Goal: Task Accomplishment & Management: Use online tool/utility

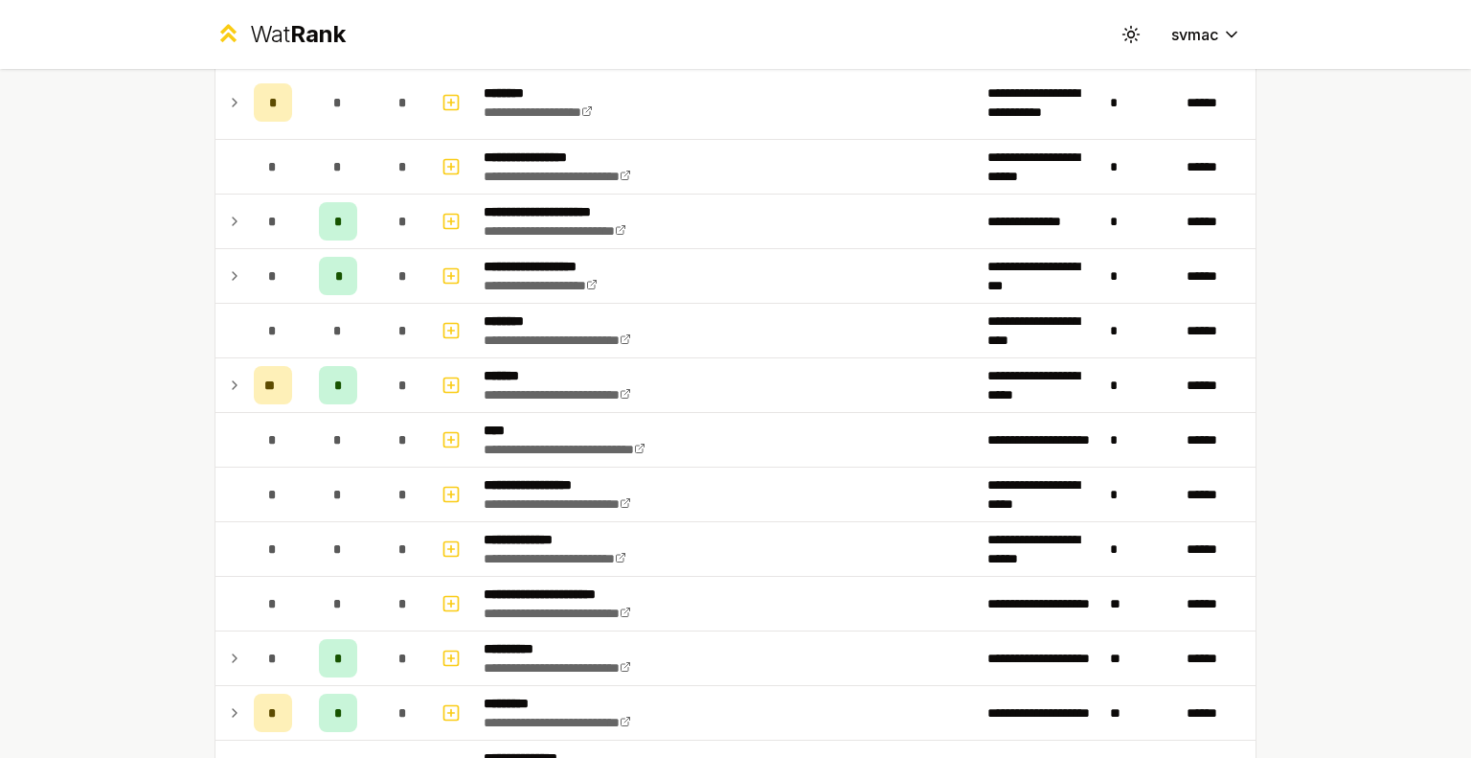
scroll to position [1879, 0]
click at [726, 456] on td "**********" at bounding box center [728, 441] width 504 height 54
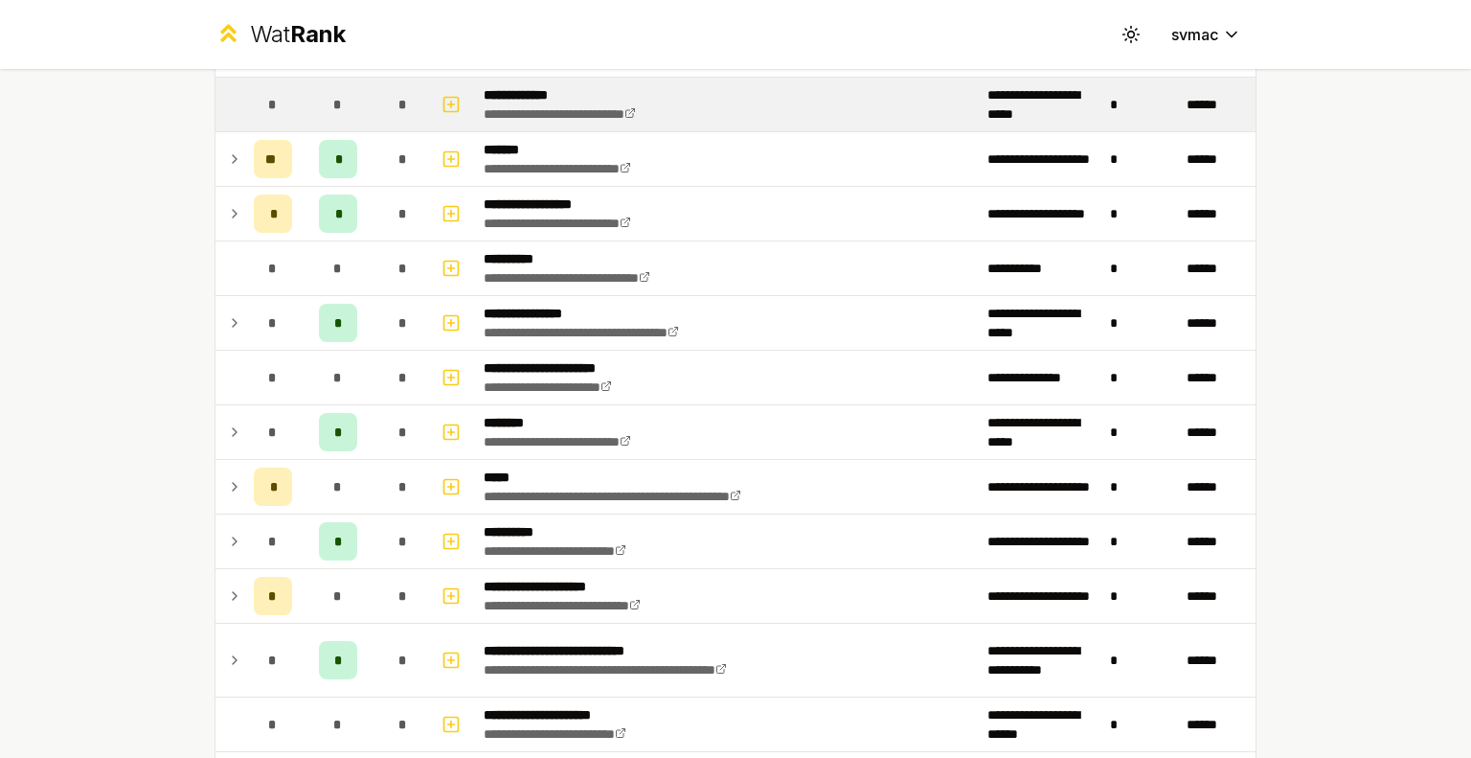
scroll to position [0, 0]
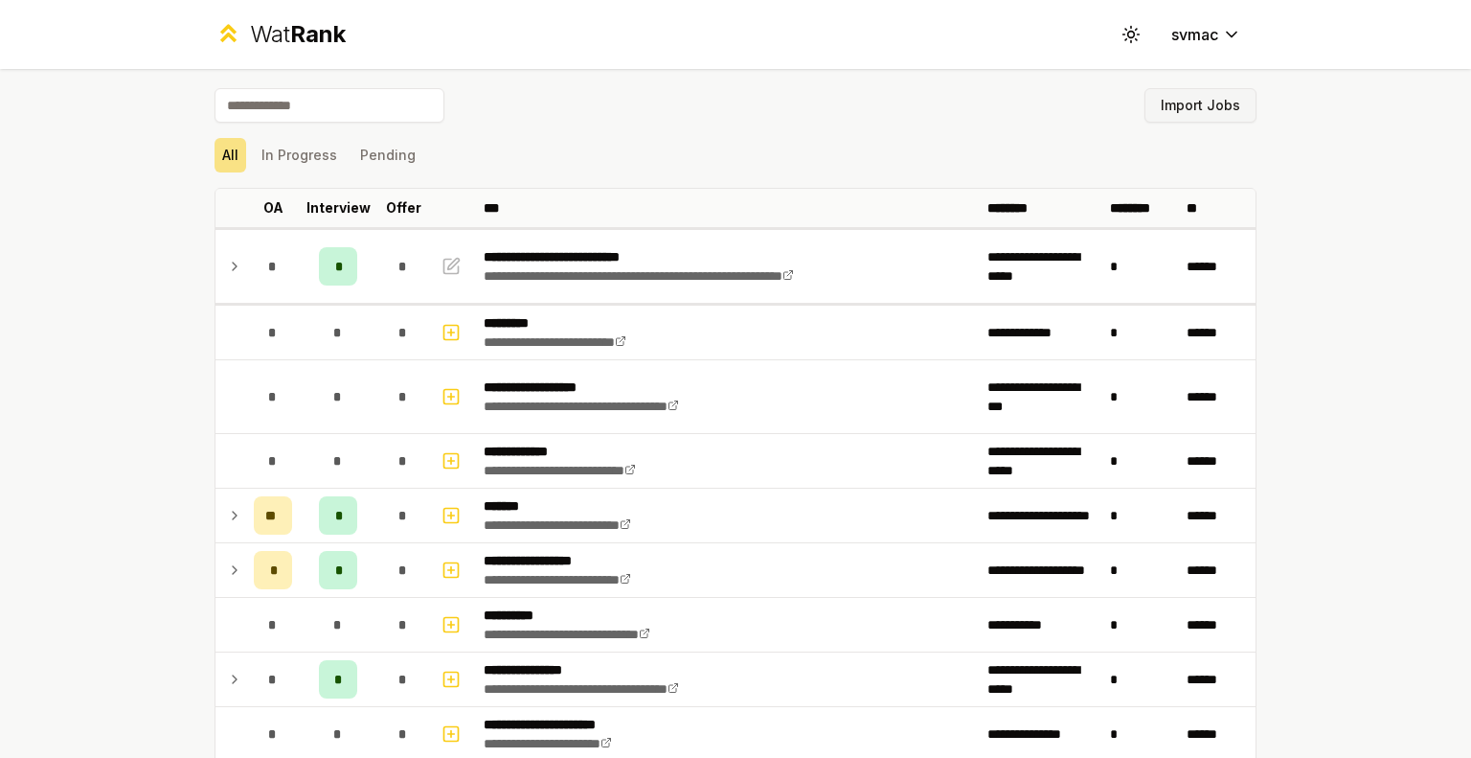
click at [1188, 106] on button "Import Jobs" at bounding box center [1201, 105] width 112 height 34
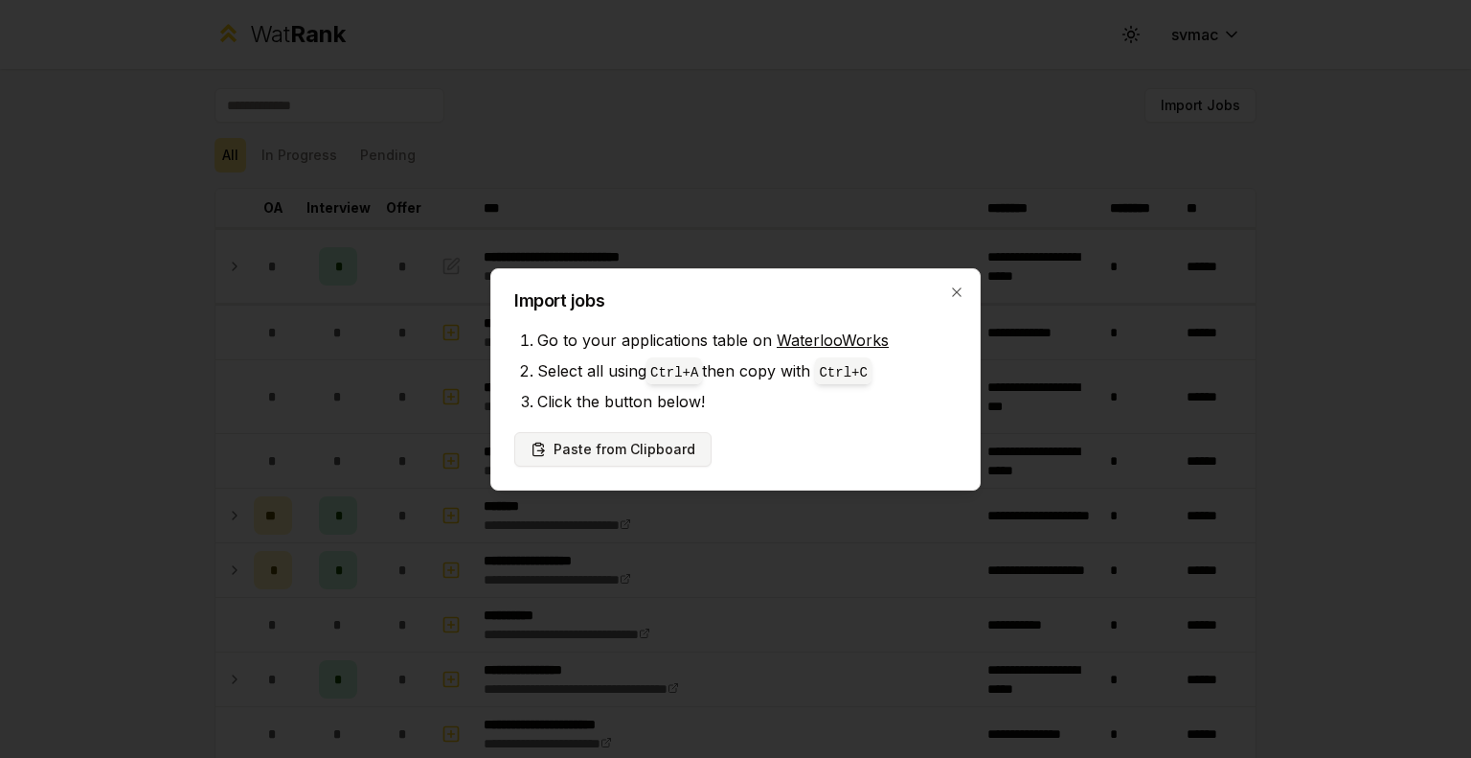
click at [642, 450] on button "Paste from Clipboard" at bounding box center [612, 449] width 197 height 34
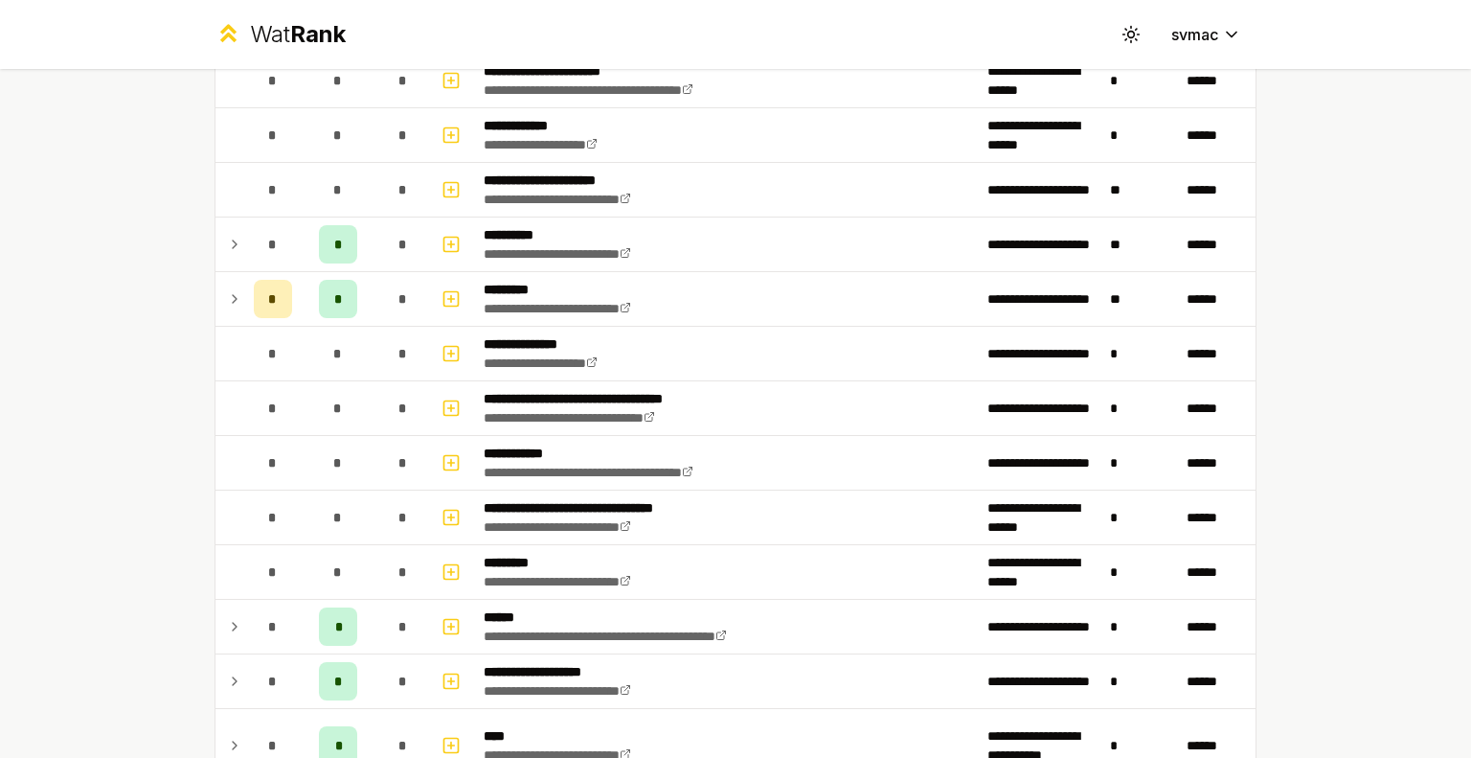
scroll to position [2808, 0]
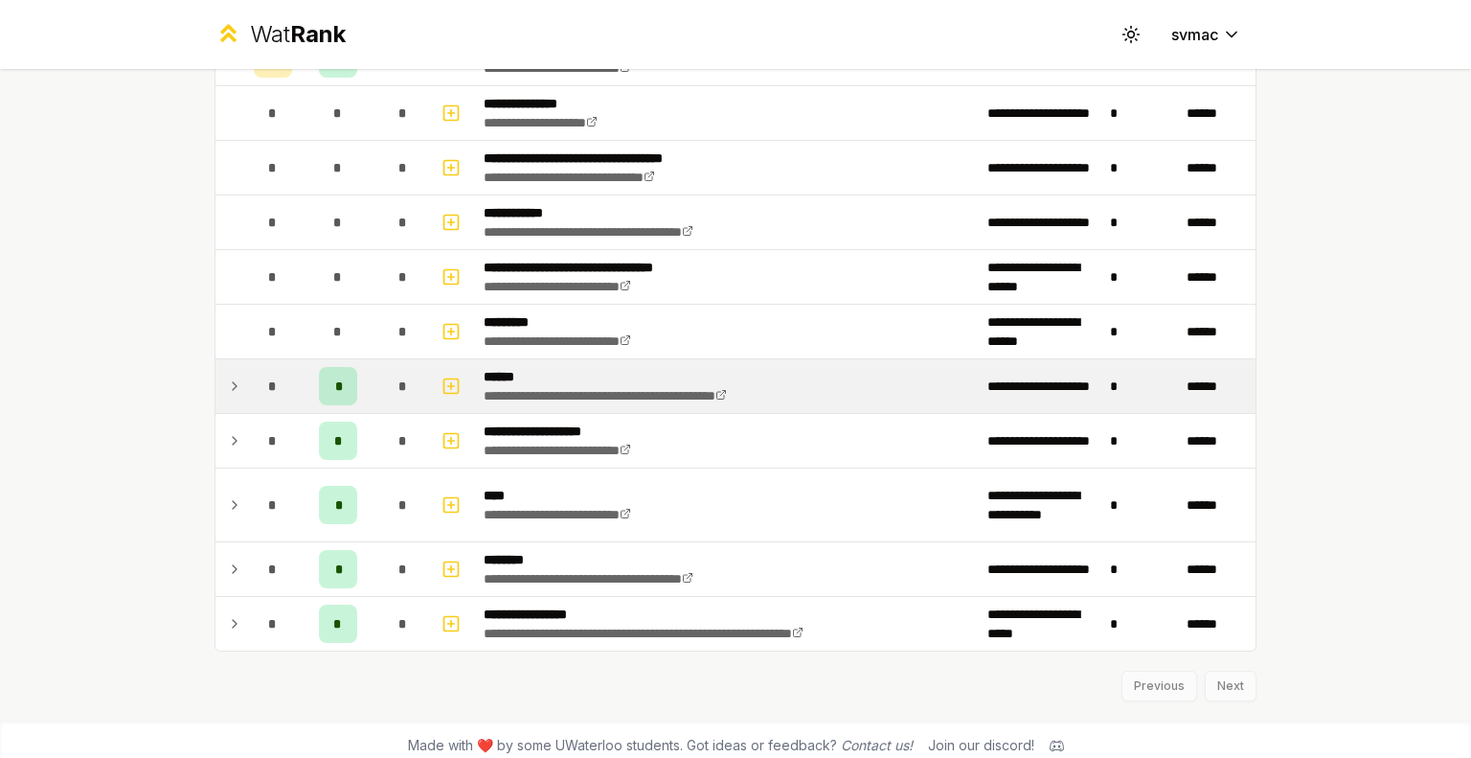
click at [216, 387] on td at bounding box center [231, 386] width 31 height 54
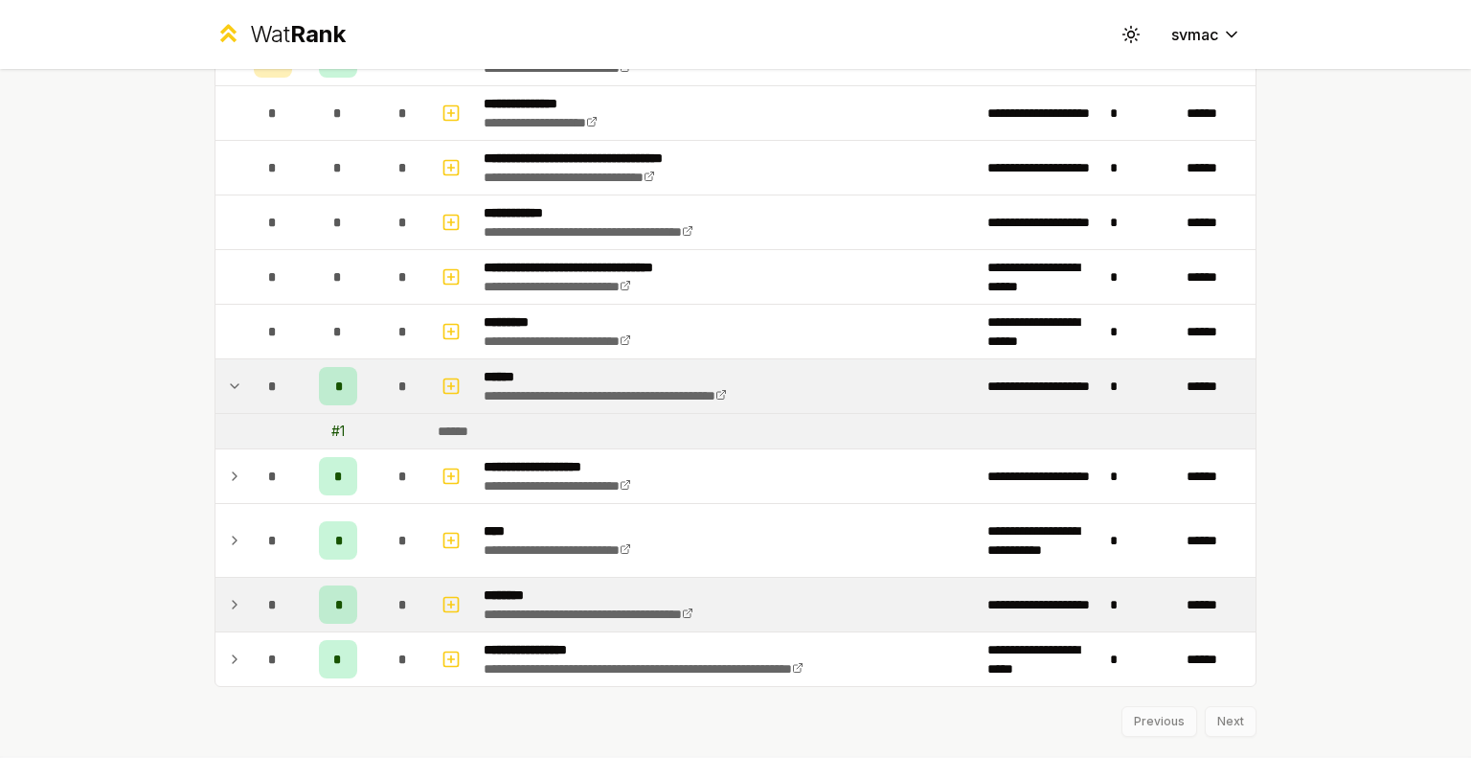
click at [230, 593] on icon at bounding box center [234, 604] width 15 height 23
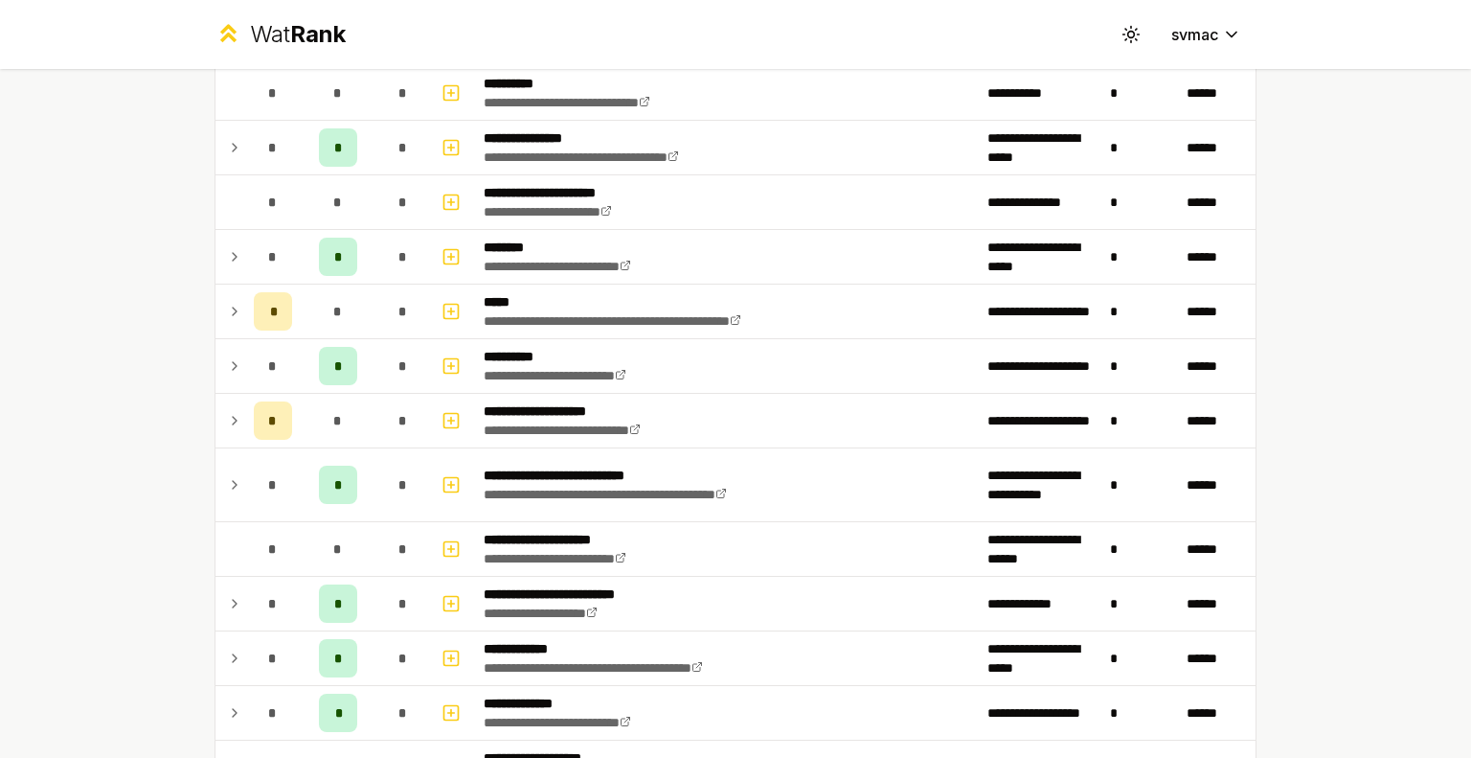
scroll to position [533, 0]
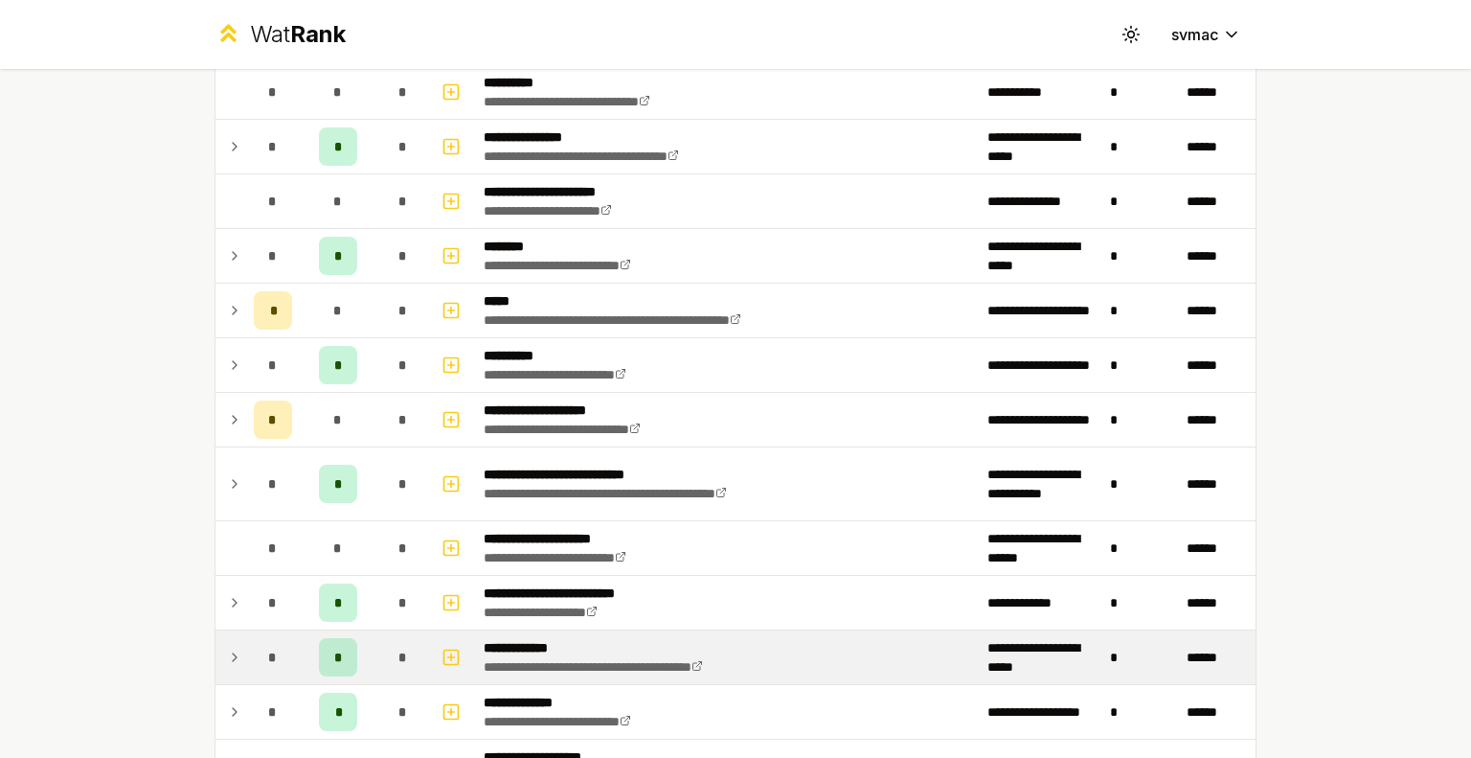
click at [227, 660] on icon at bounding box center [234, 657] width 15 height 23
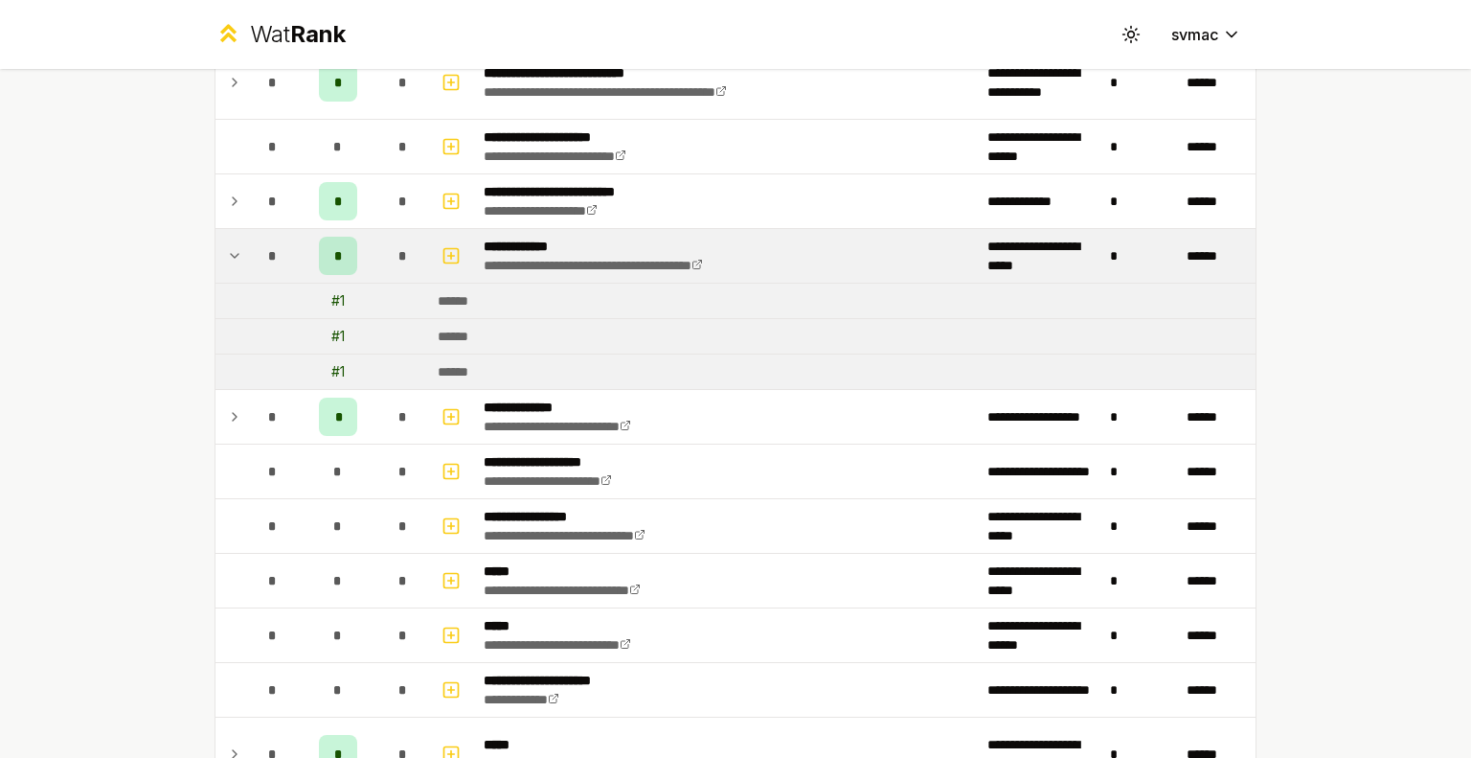
scroll to position [935, 0]
click at [442, 252] on icon "button" at bounding box center [451, 254] width 19 height 23
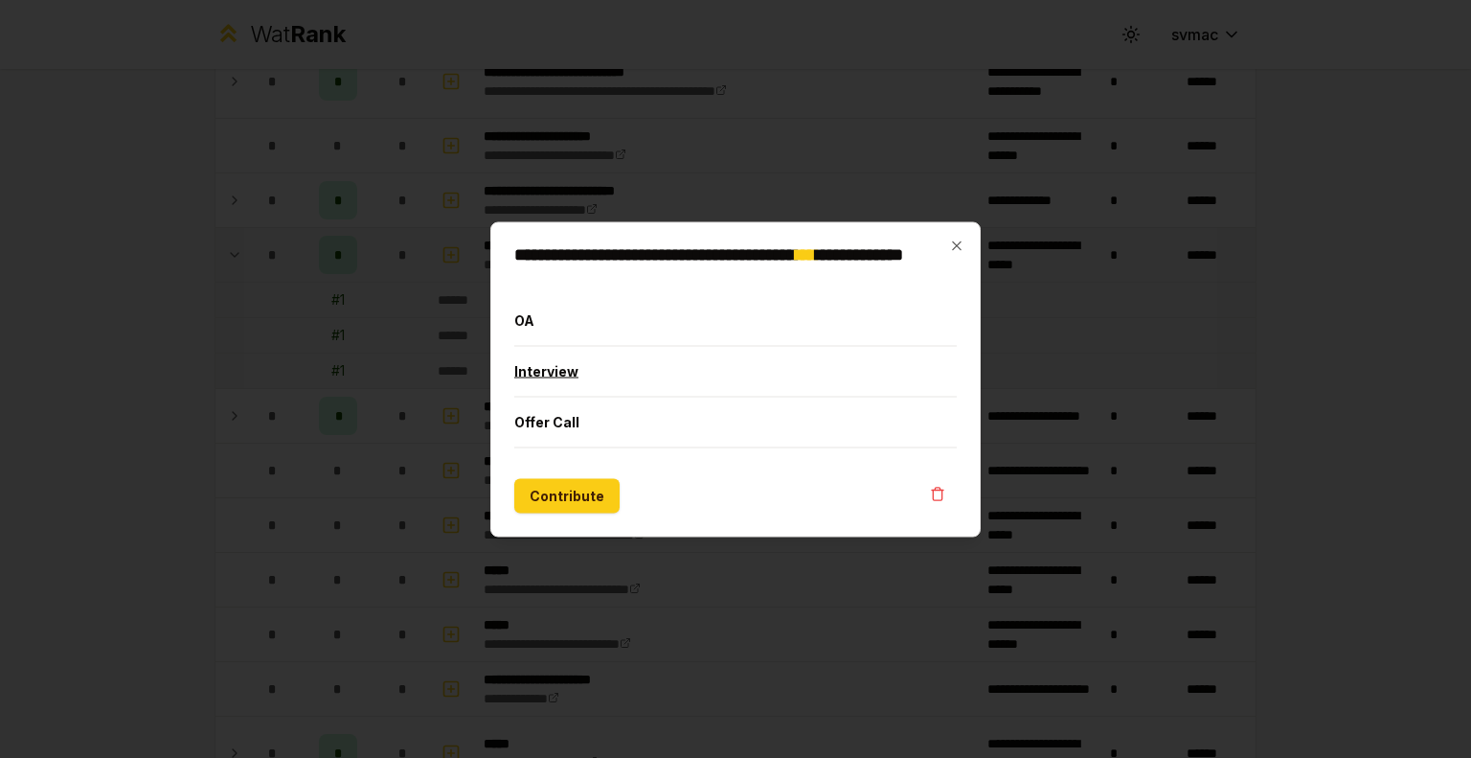
click at [559, 353] on button "Interview" at bounding box center [735, 371] width 443 height 50
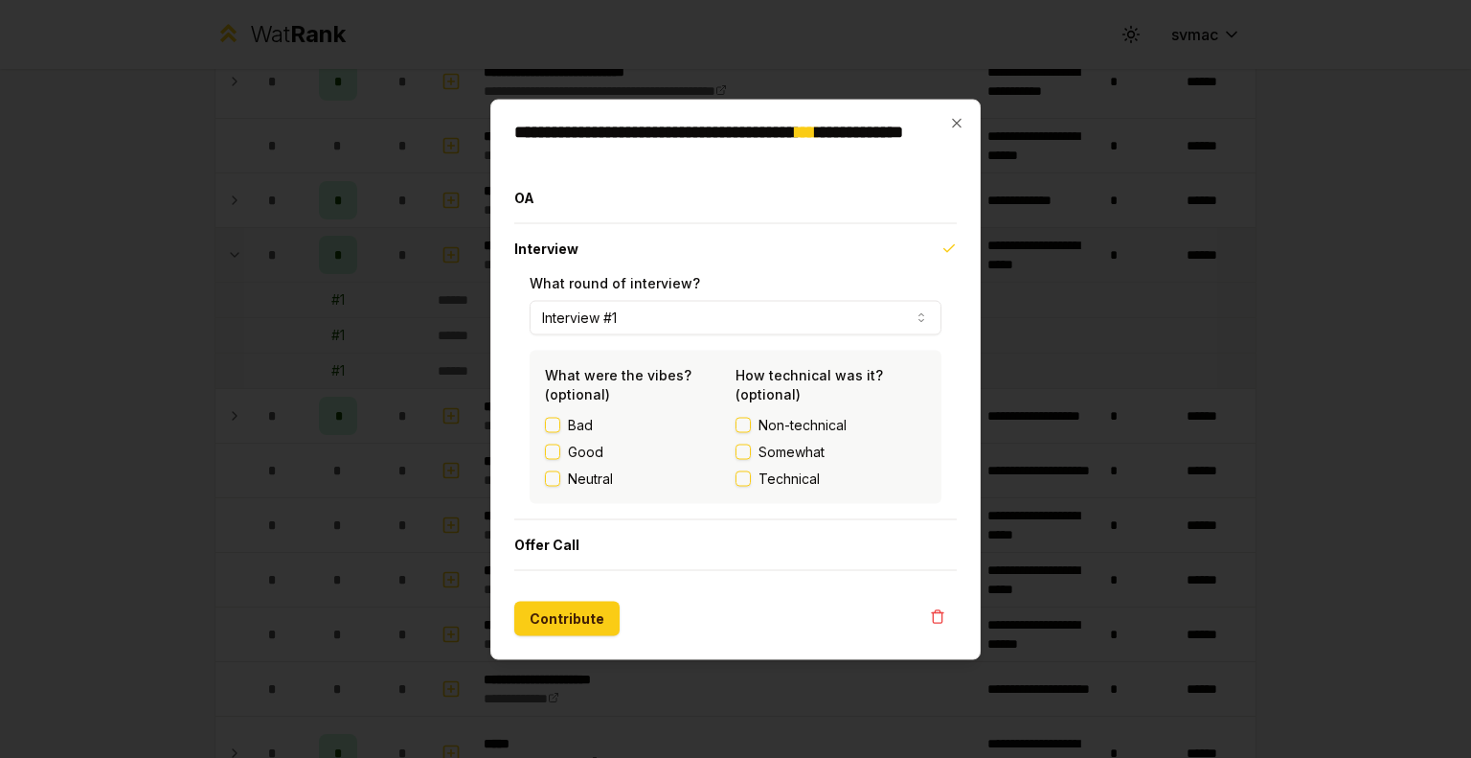
click at [781, 421] on span "Non-technical" at bounding box center [803, 424] width 88 height 19
click at [751, 421] on button "Non-technical" at bounding box center [743, 424] width 15 height 15
click at [781, 421] on span "Non-technical" at bounding box center [803, 424] width 88 height 19
click at [751, 421] on button "Non-technical" at bounding box center [743, 424] width 15 height 15
click at [952, 114] on div "**********" at bounding box center [735, 379] width 490 height 560
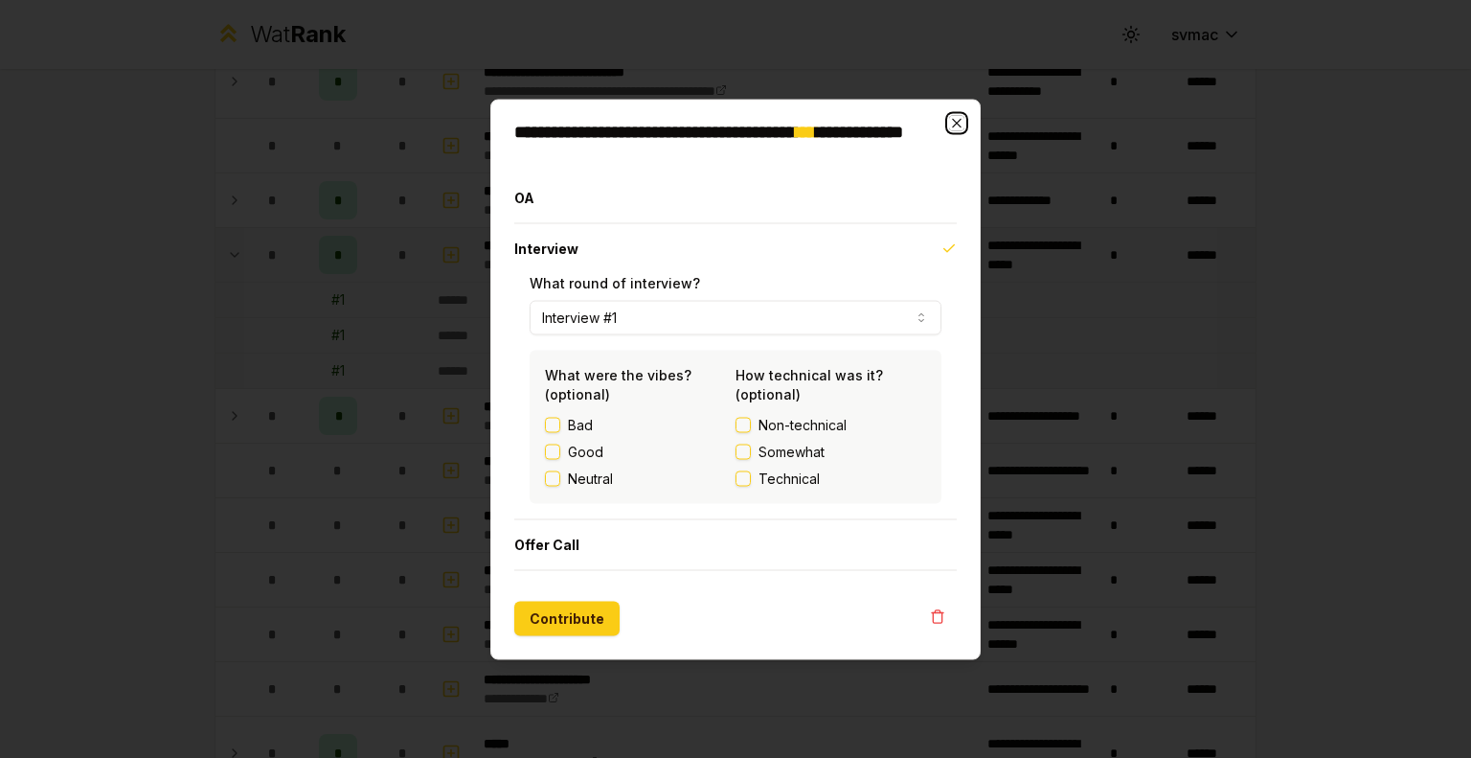
click at [956, 124] on icon "button" at bounding box center [956, 122] width 9 height 9
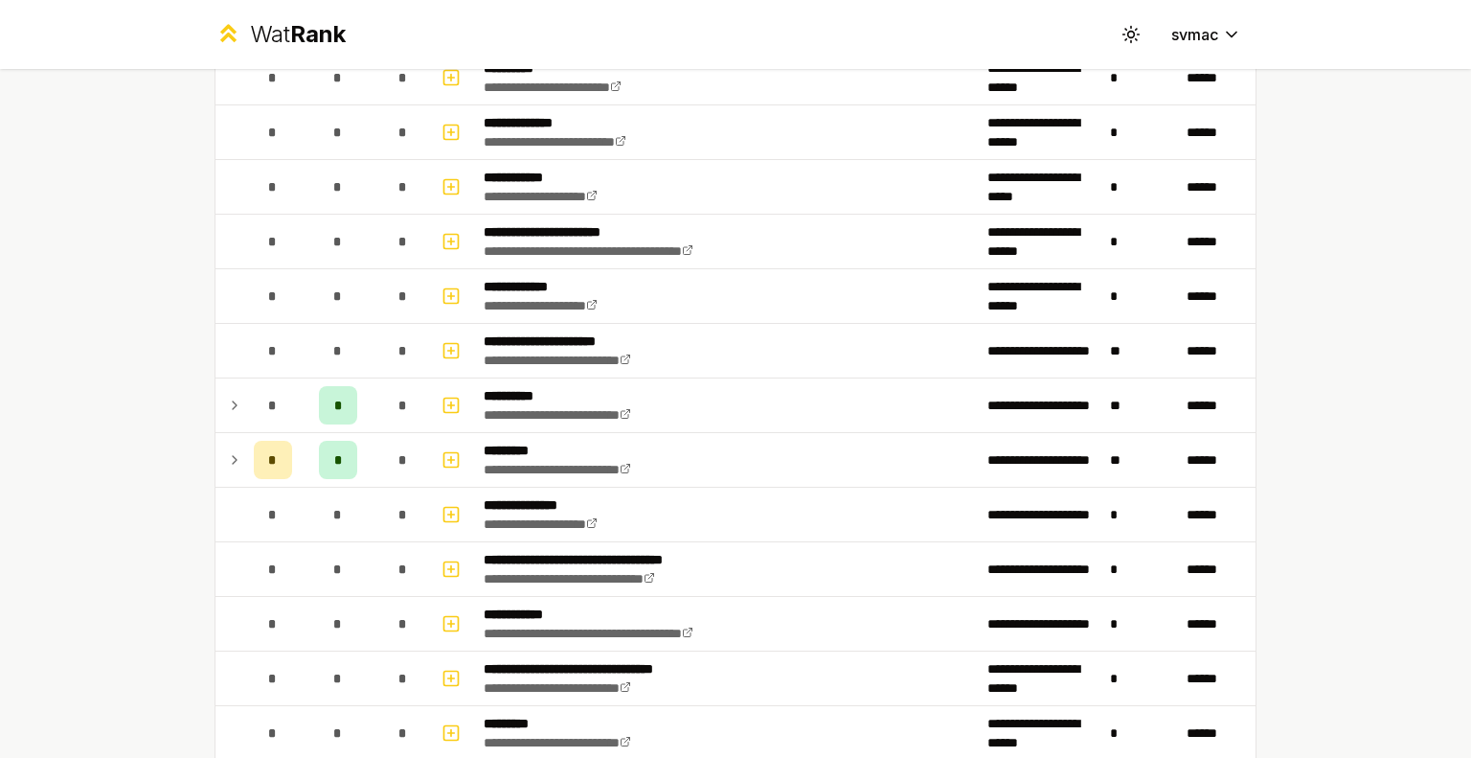
scroll to position [2514, 0]
